Goal: Task Accomplishment & Management: Use online tool/utility

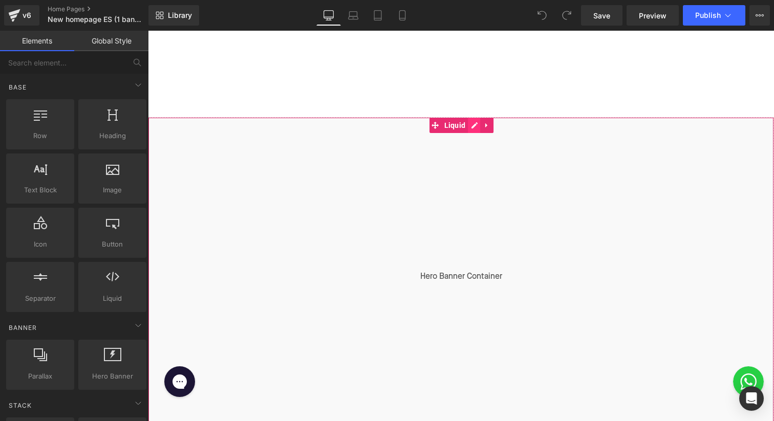
click at [470, 124] on div "Liquid" at bounding box center [461, 276] width 626 height 319
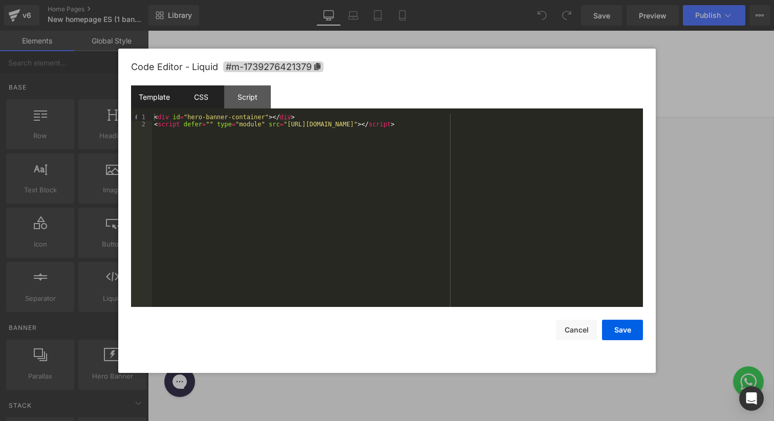
click at [198, 100] on div "CSS" at bounding box center [201, 96] width 47 height 23
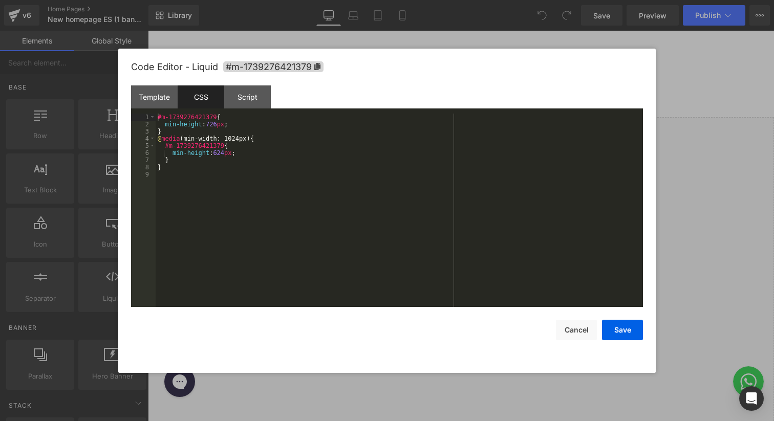
click at [238, 125] on div "#m-1739276421379 { min-height : 726 px ; } @ media (min-width: 1024px) { #m-173…" at bounding box center [399, 218] width 487 height 208
click at [624, 336] on button "Save" at bounding box center [622, 330] width 41 height 20
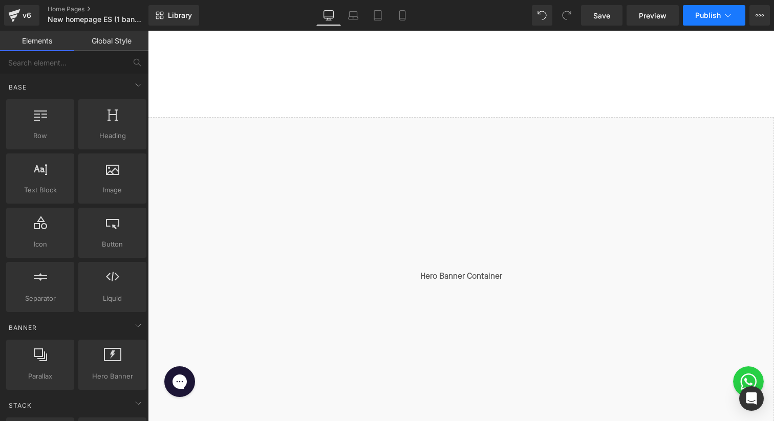
click at [708, 10] on button "Publish" at bounding box center [713, 15] width 62 height 20
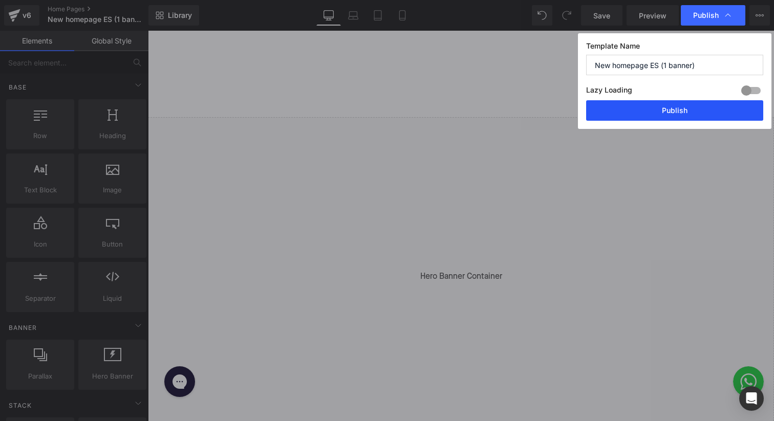
click at [669, 114] on button "Publish" at bounding box center [674, 110] width 177 height 20
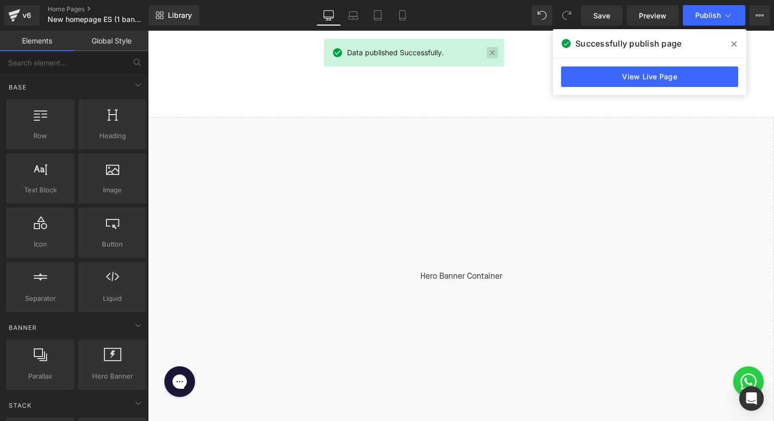
click at [495, 53] on link at bounding box center [492, 52] width 11 height 11
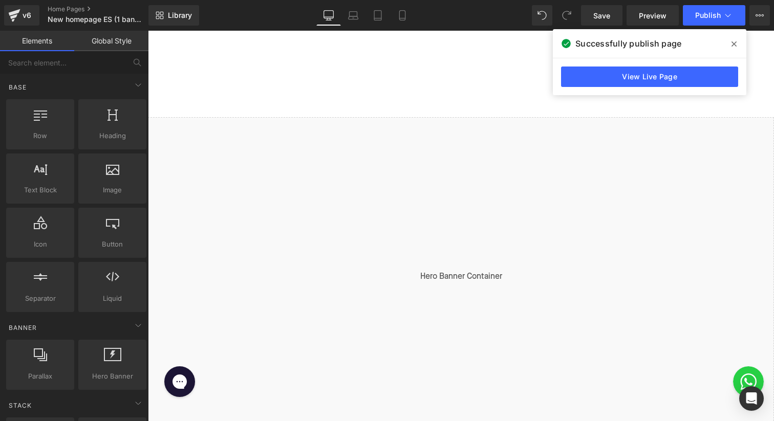
click at [501, 63] on div at bounding box center [461, 74] width 626 height 86
click at [736, 41] on icon at bounding box center [733, 44] width 5 height 8
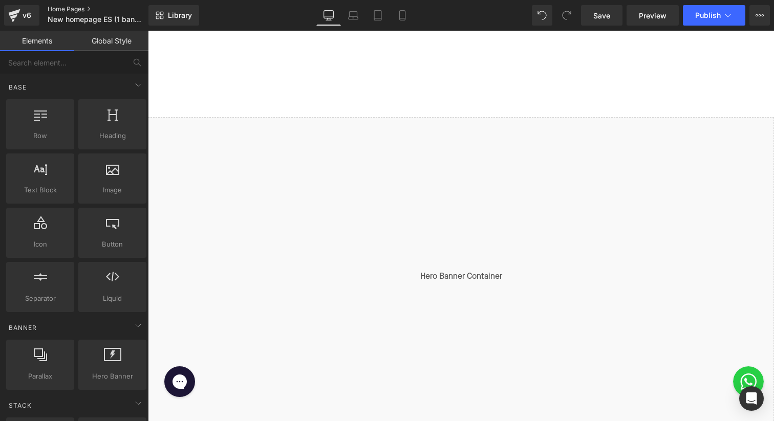
click at [77, 9] on link "Home Pages" at bounding box center [106, 9] width 116 height 8
